Goal: Information Seeking & Learning: Learn about a topic

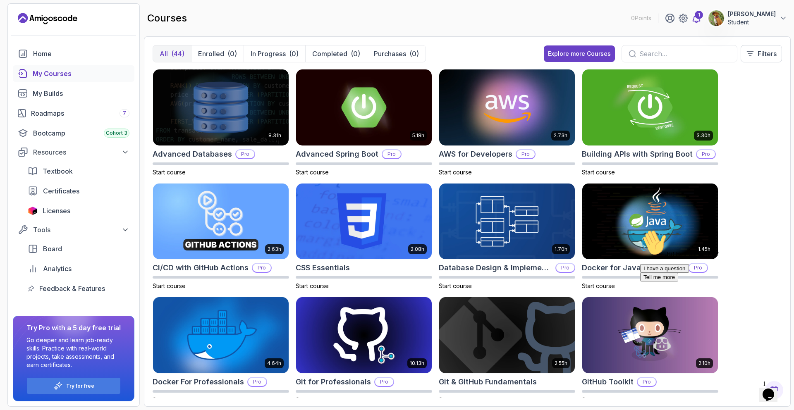
click at [694, 19] on div "1" at bounding box center [698, 15] width 8 height 8
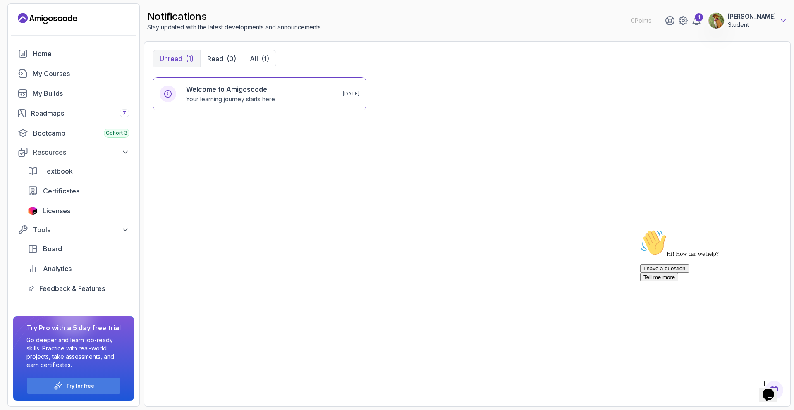
click at [786, 21] on icon at bounding box center [783, 21] width 8 height 8
click at [725, 107] on p "Notifications" at bounding box center [729, 103] width 39 height 10
click at [697, 107] on icon at bounding box center [701, 102] width 9 height 9
click at [725, 107] on p "Notifications" at bounding box center [729, 103] width 39 height 10
click at [210, 94] on h6 "Welcome to Amigoscode" at bounding box center [230, 89] width 89 height 10
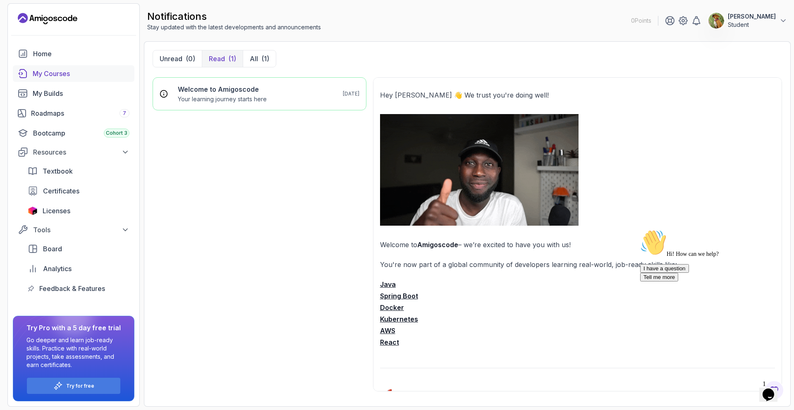
click at [49, 78] on div "My Courses" at bounding box center [81, 74] width 97 height 10
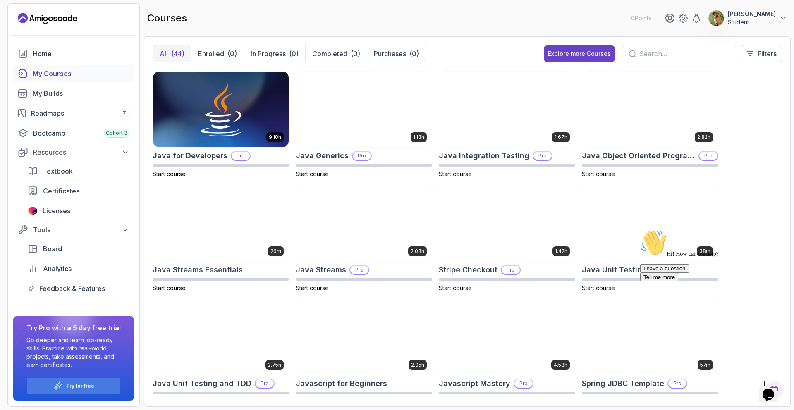
scroll to position [455, 0]
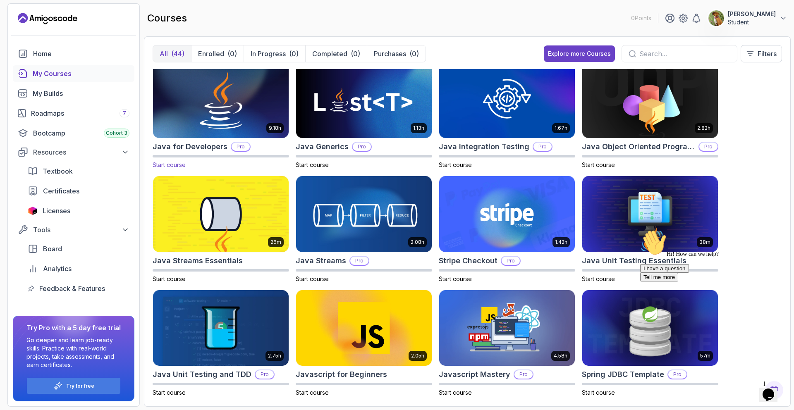
click at [231, 124] on img at bounding box center [221, 100] width 142 height 80
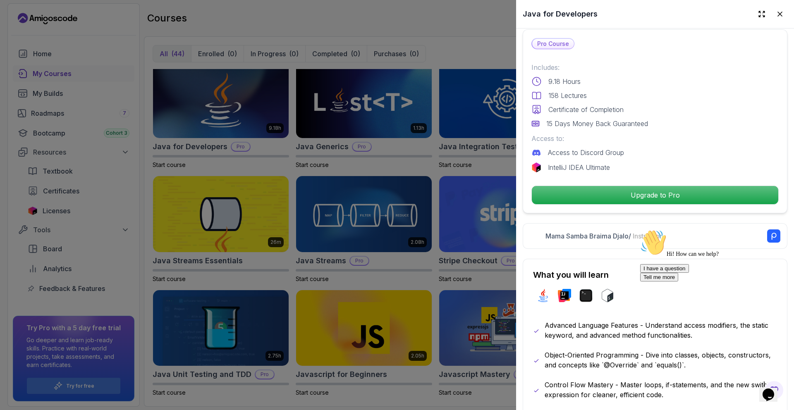
scroll to position [184, 0]
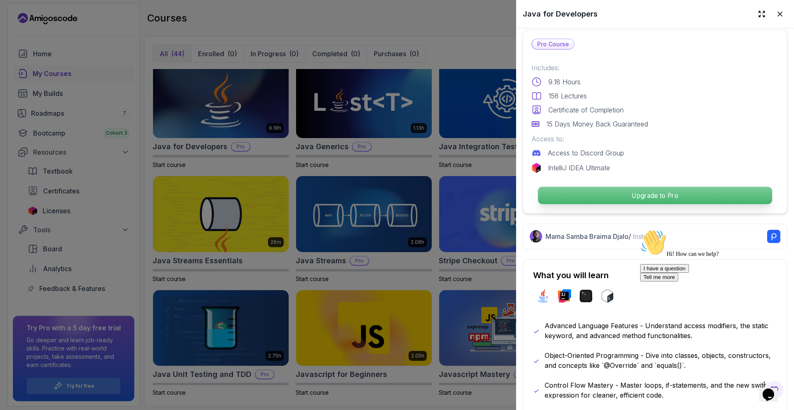
click at [645, 204] on p "Upgrade to Pro" at bounding box center [655, 195] width 234 height 17
